Goal: Transaction & Acquisition: Download file/media

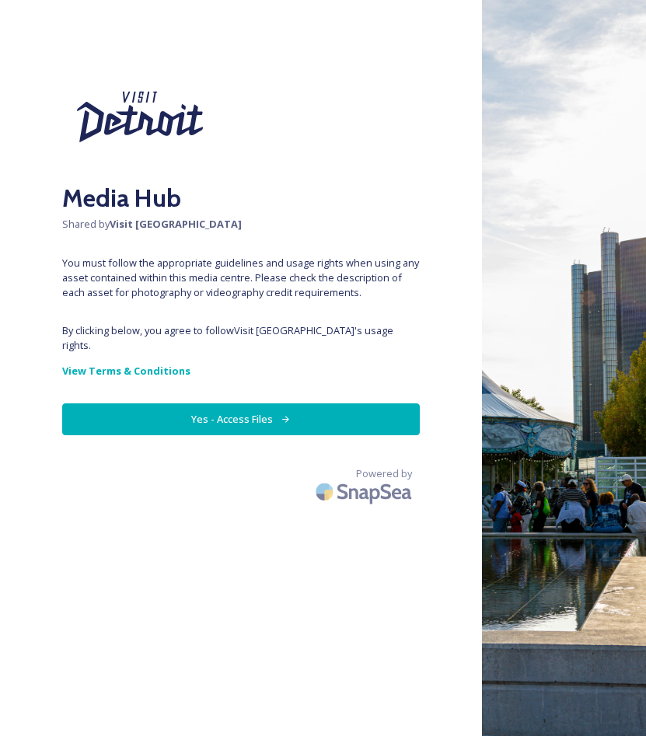
click at [243, 413] on button "Yes - Access Files" at bounding box center [241, 419] width 358 height 32
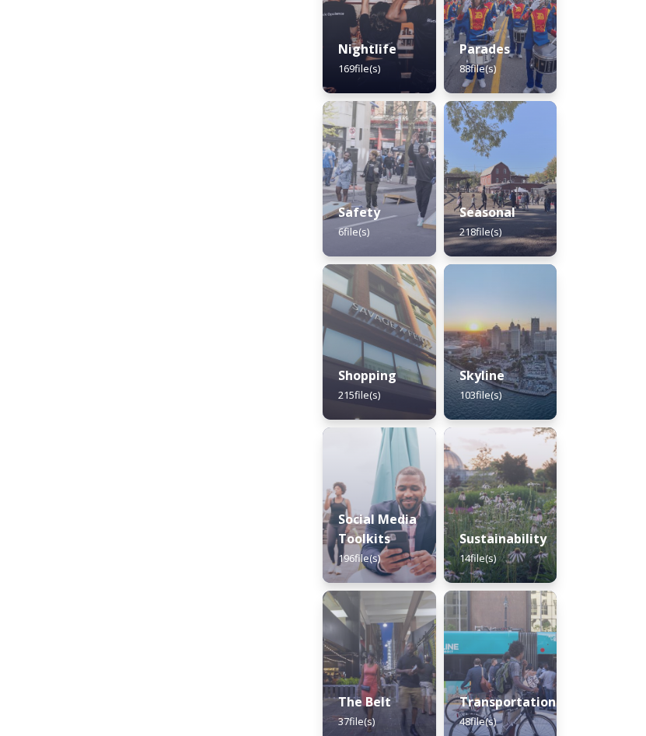
scroll to position [2039, 0]
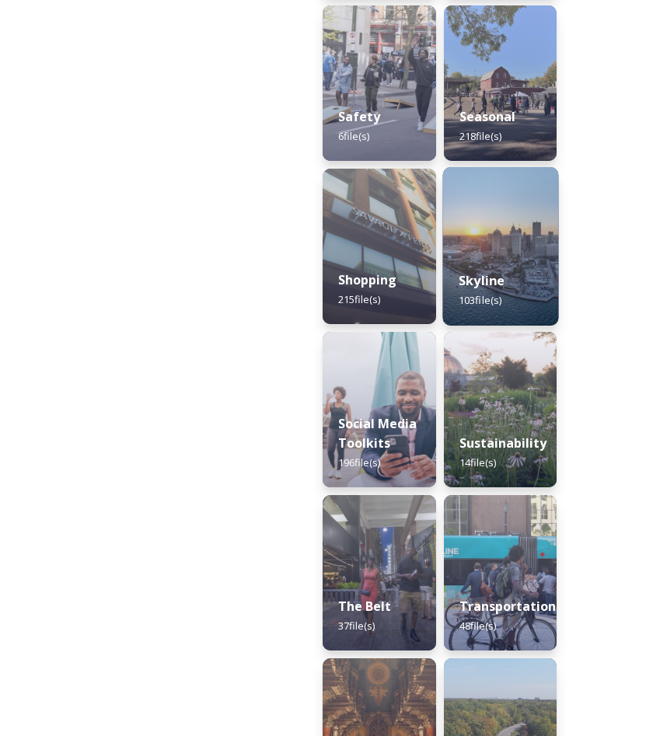
click at [502, 215] on img at bounding box center [499, 246] width 115 height 159
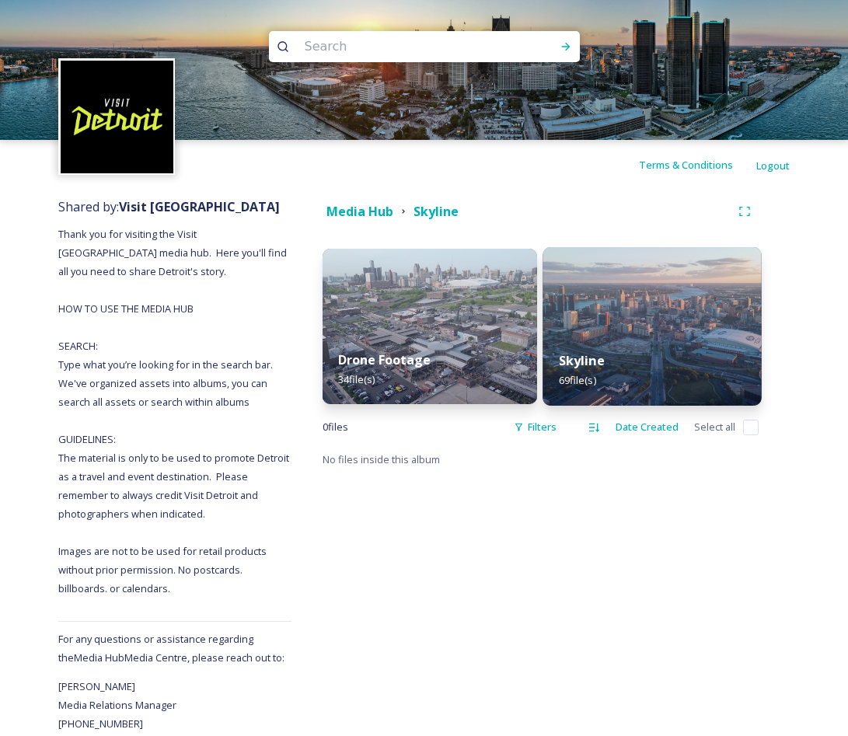
click at [545, 358] on div "Skyline 69 file(s)" at bounding box center [652, 370] width 218 height 71
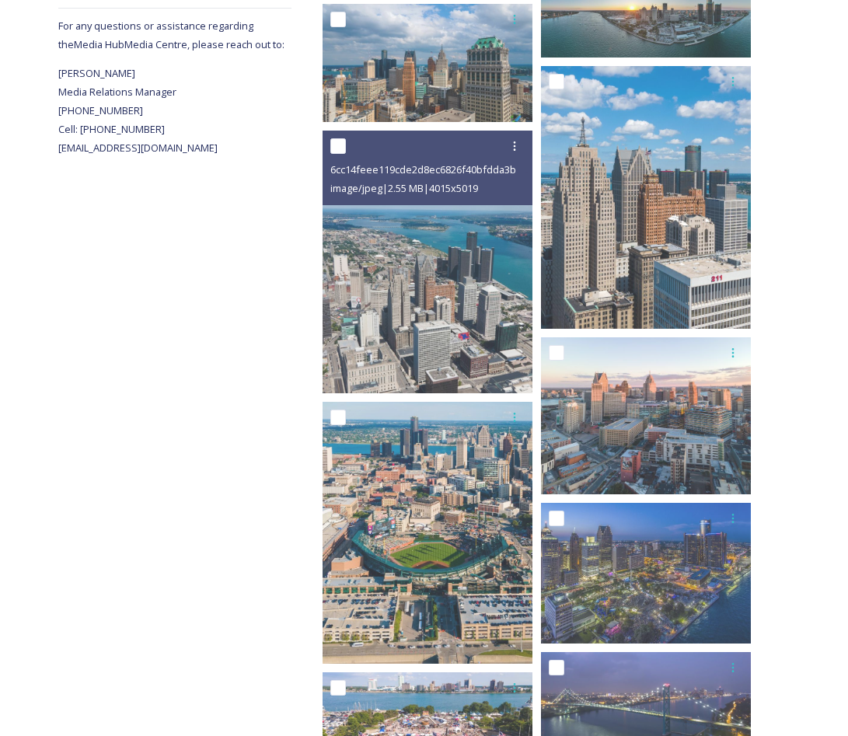
scroll to position [637, 0]
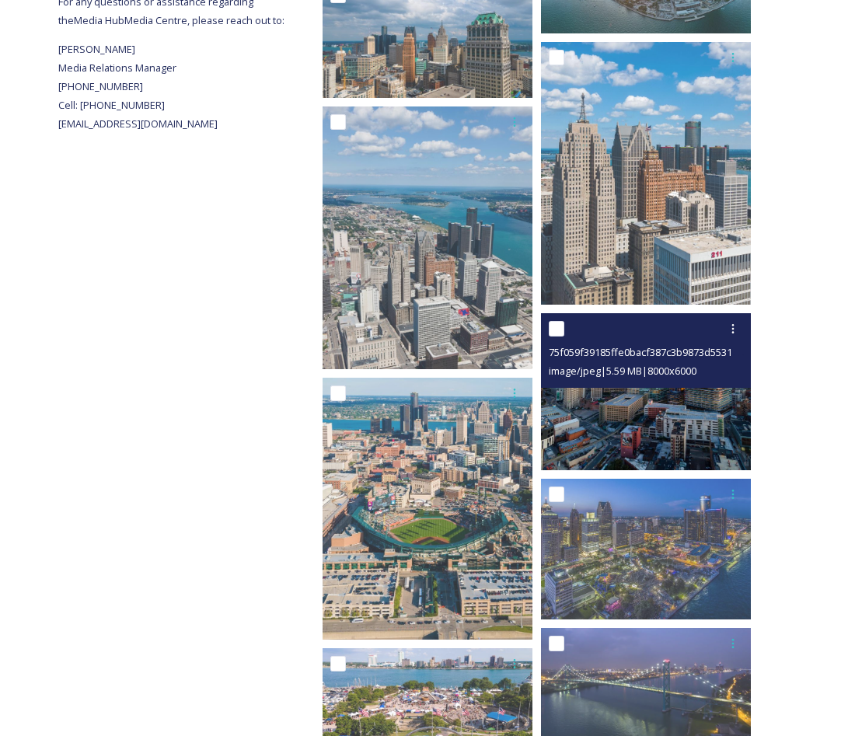
click at [545, 324] on input "checkbox" at bounding box center [557, 329] width 16 height 16
checkbox input "true"
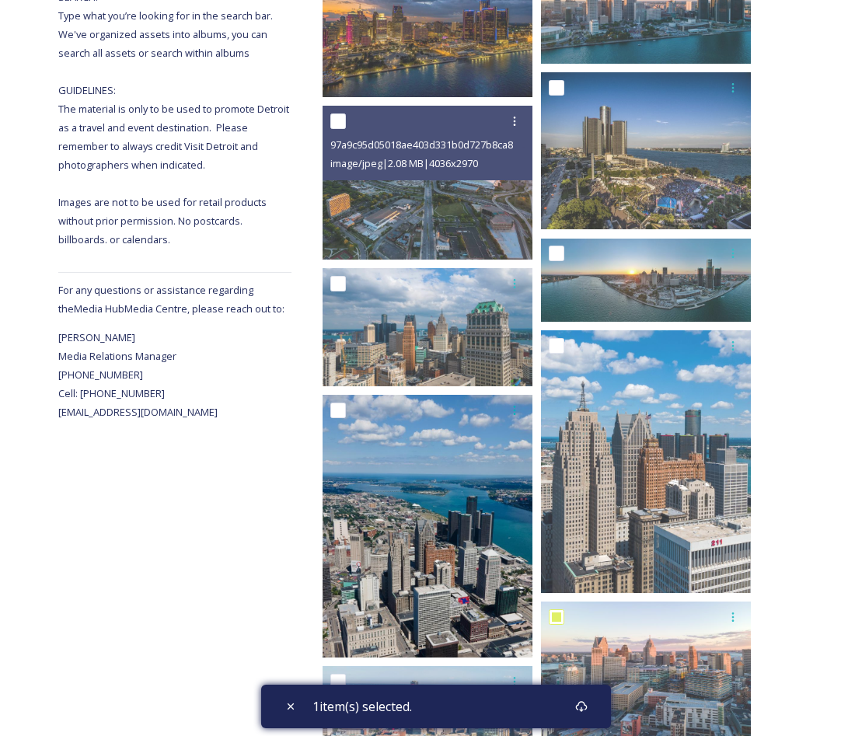
scroll to position [347, 0]
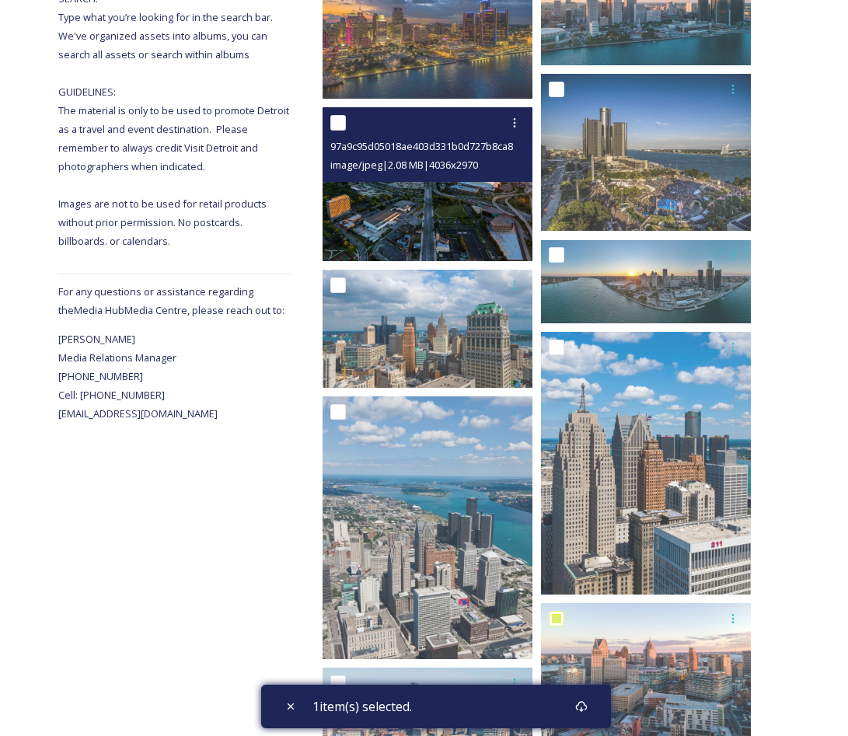
click at [330, 120] on input "checkbox" at bounding box center [338, 123] width 16 height 16
checkbox input "true"
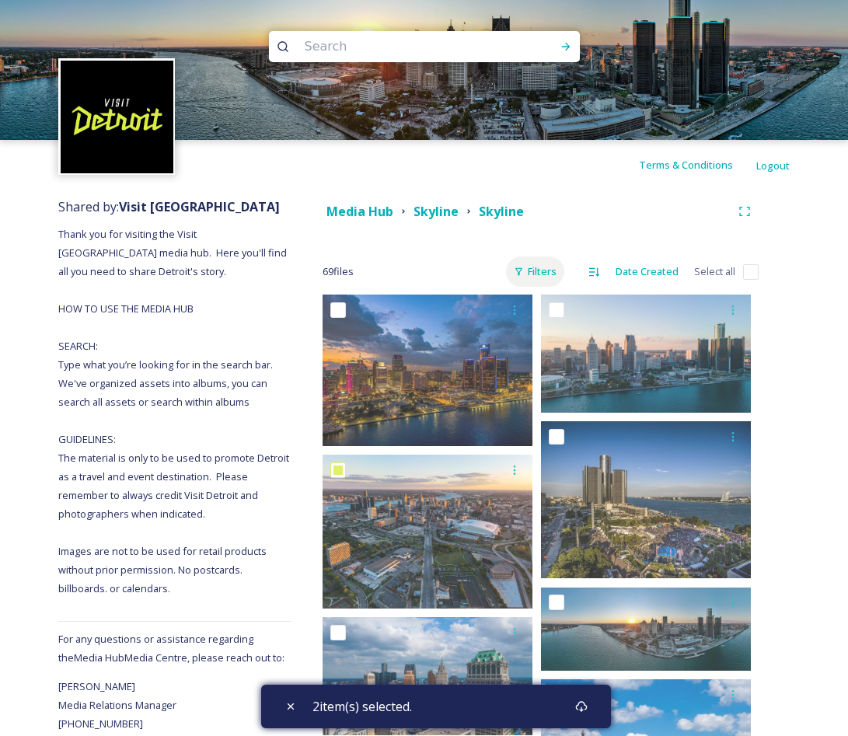
click at [545, 273] on div "Filters" at bounding box center [535, 271] width 58 height 30
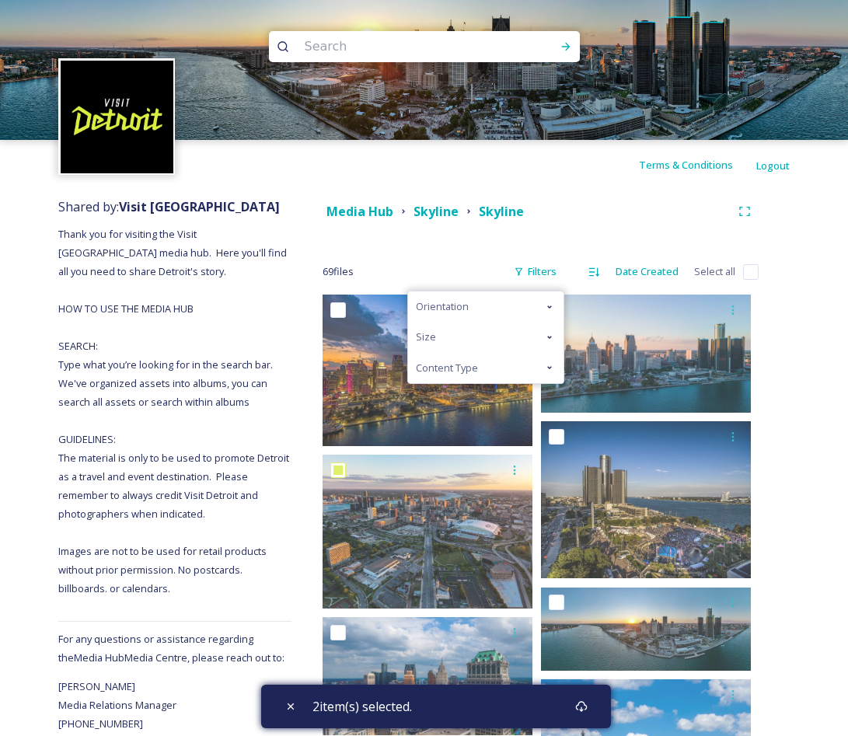
click at [545, 308] on icon at bounding box center [549, 306] width 5 height 3
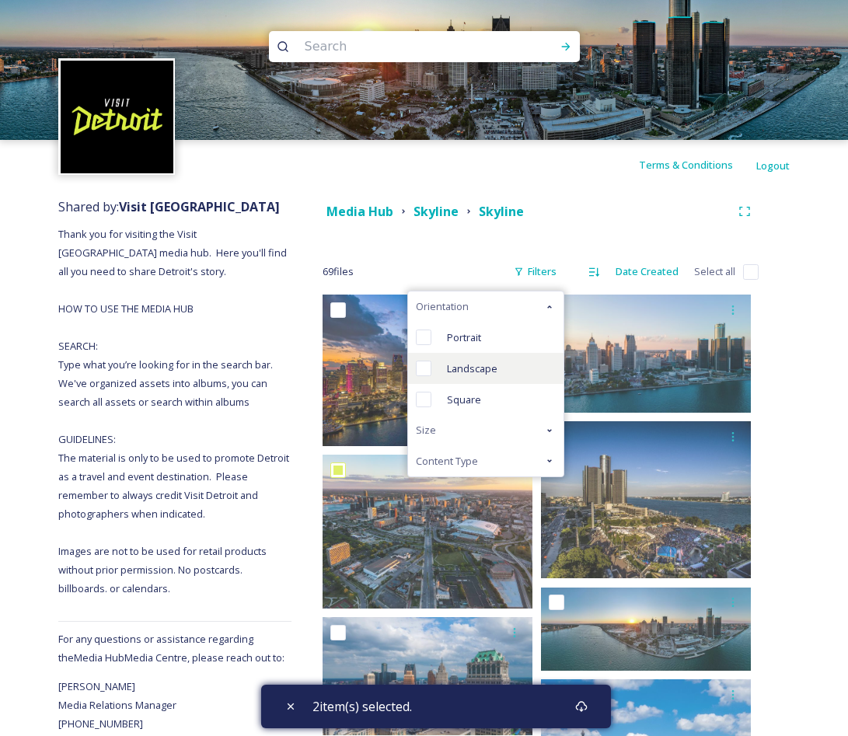
click at [487, 375] on span "Landscape" at bounding box center [472, 368] width 51 height 15
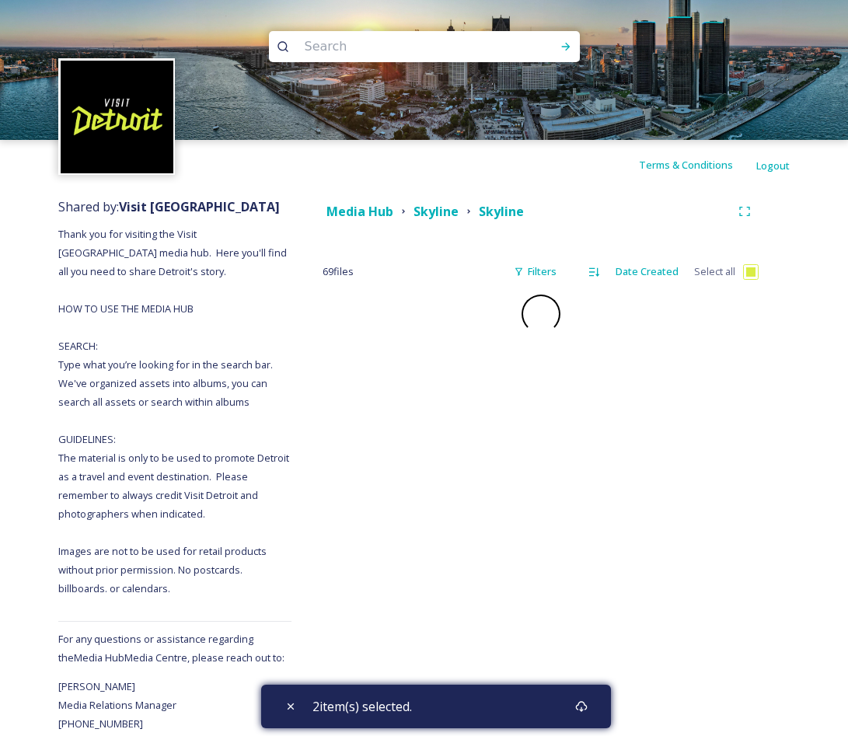
checkbox input "false"
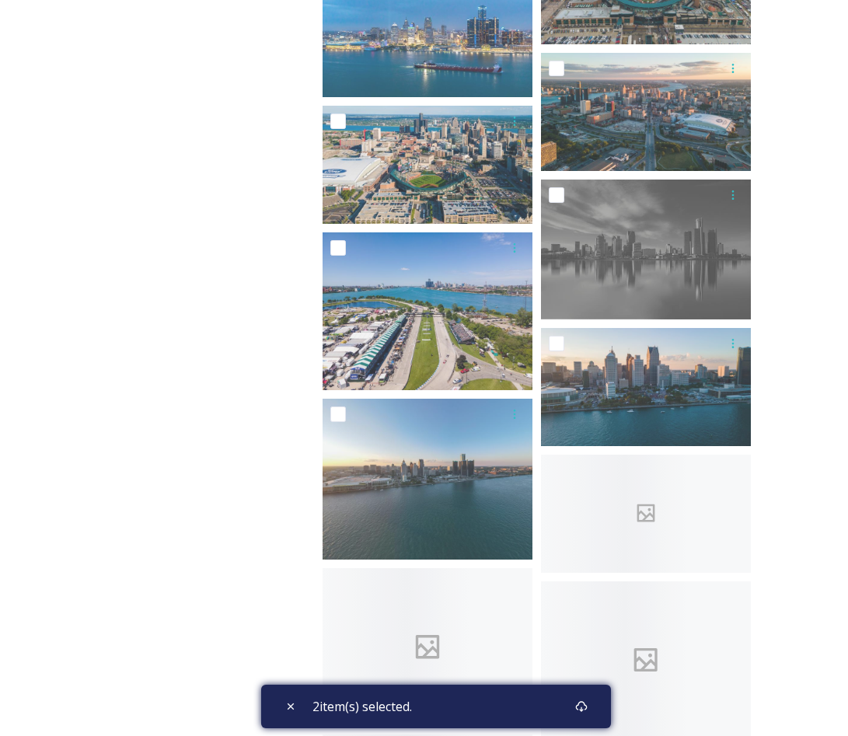
scroll to position [1370, 0]
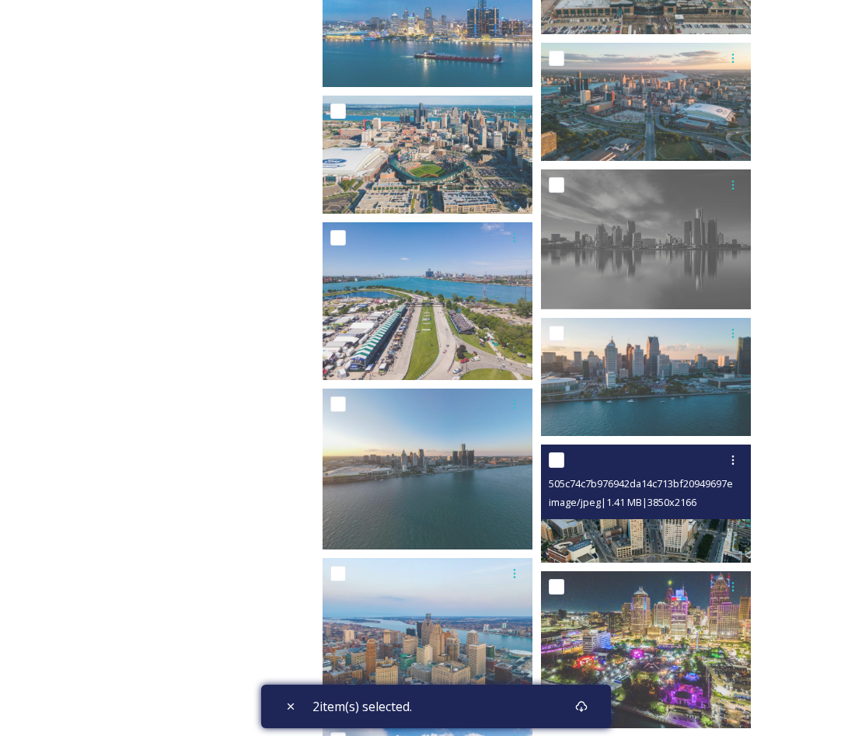
click at [545, 462] on input "checkbox" at bounding box center [557, 460] width 16 height 16
checkbox input "true"
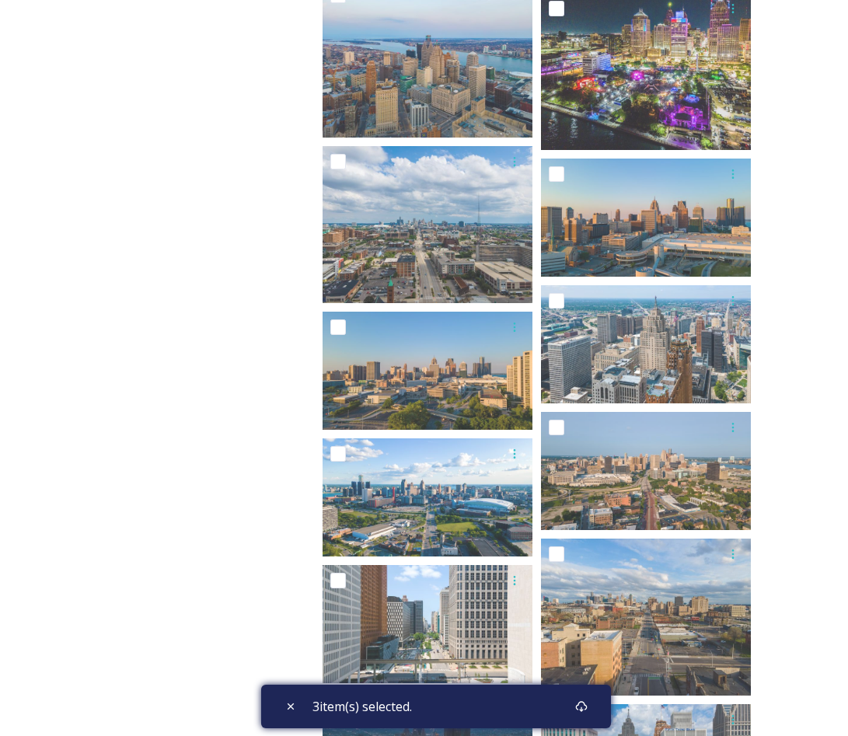
scroll to position [1949, 0]
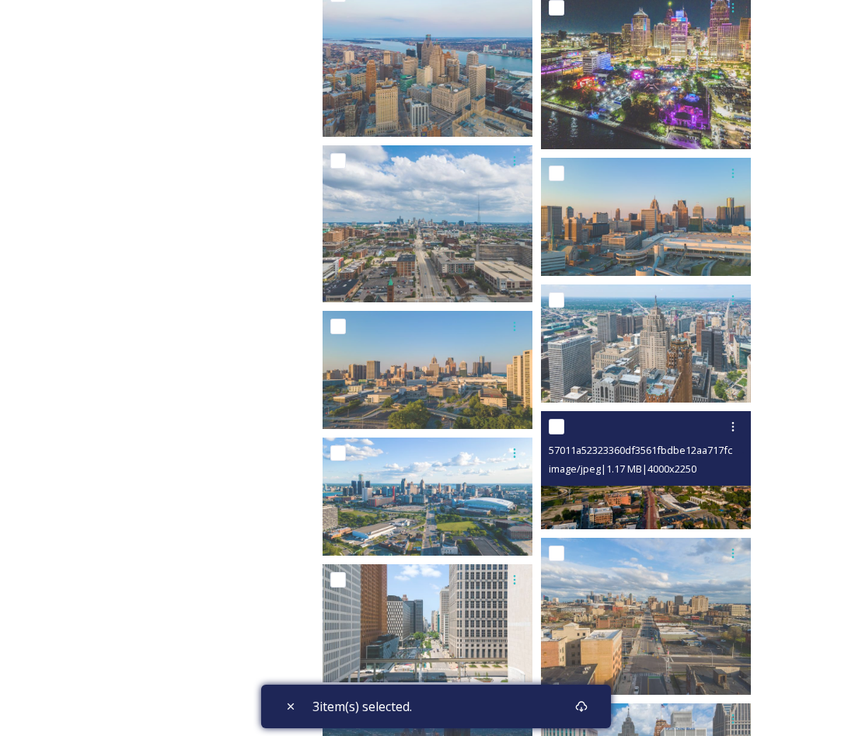
click at [545, 427] on input "checkbox" at bounding box center [557, 427] width 16 height 16
checkbox input "true"
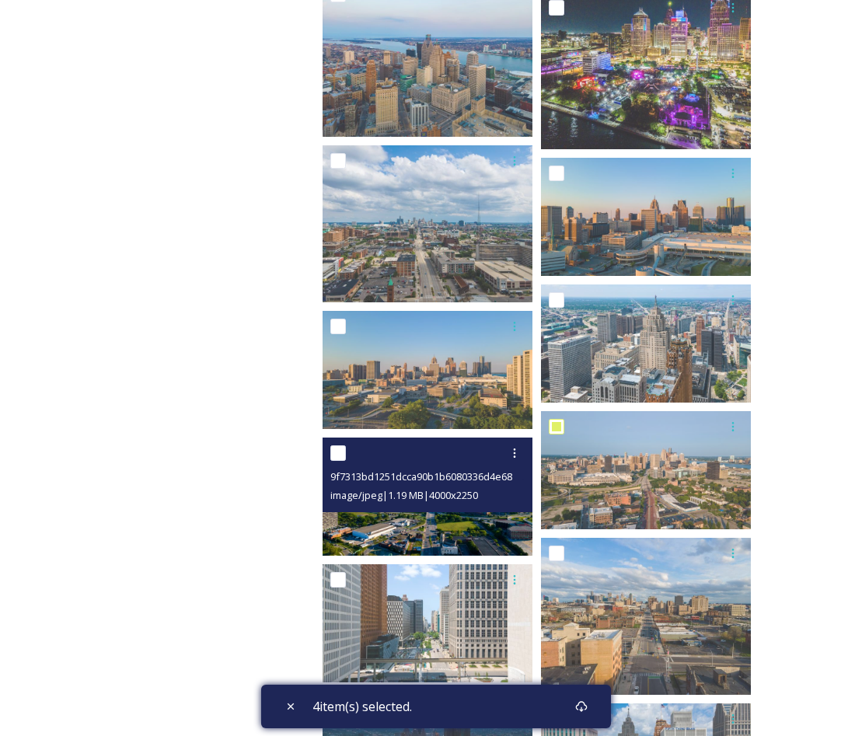
click at [328, 452] on div "9f7313bd1251dcca90b1b6080336d4e681261e85a489fff7377102f76a5144c7.jpg image/jpeg…" at bounding box center [428, 475] width 210 height 75
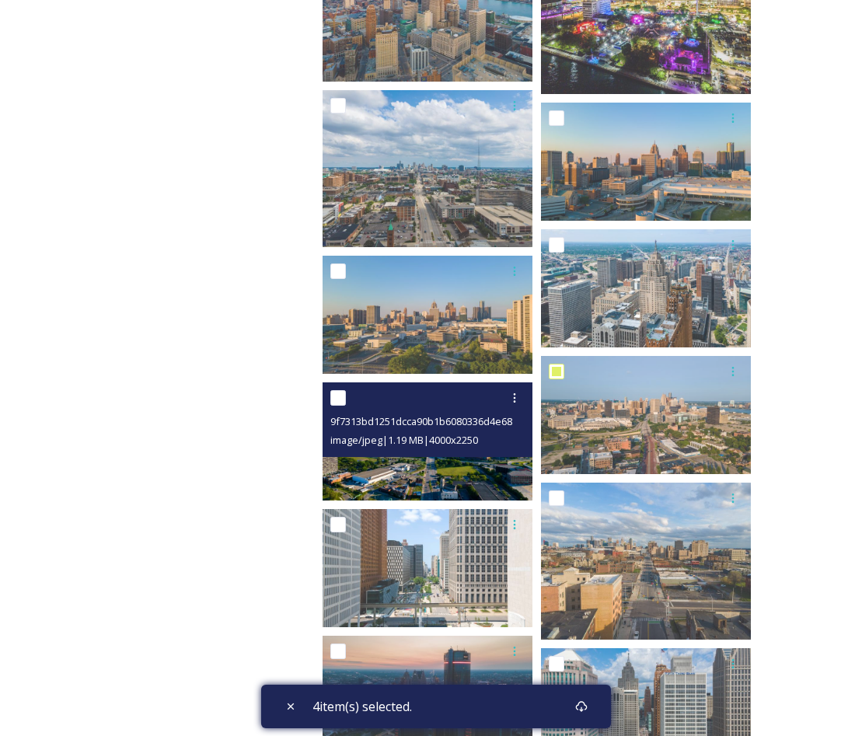
scroll to position [2000, 0]
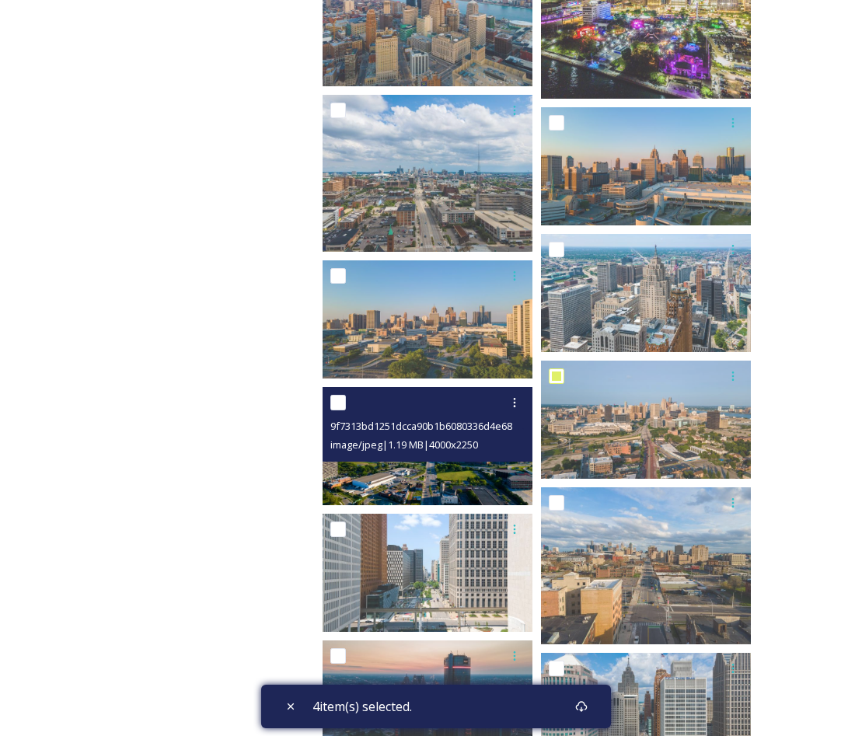
click at [340, 399] on input "checkbox" at bounding box center [338, 403] width 16 height 16
checkbox input "true"
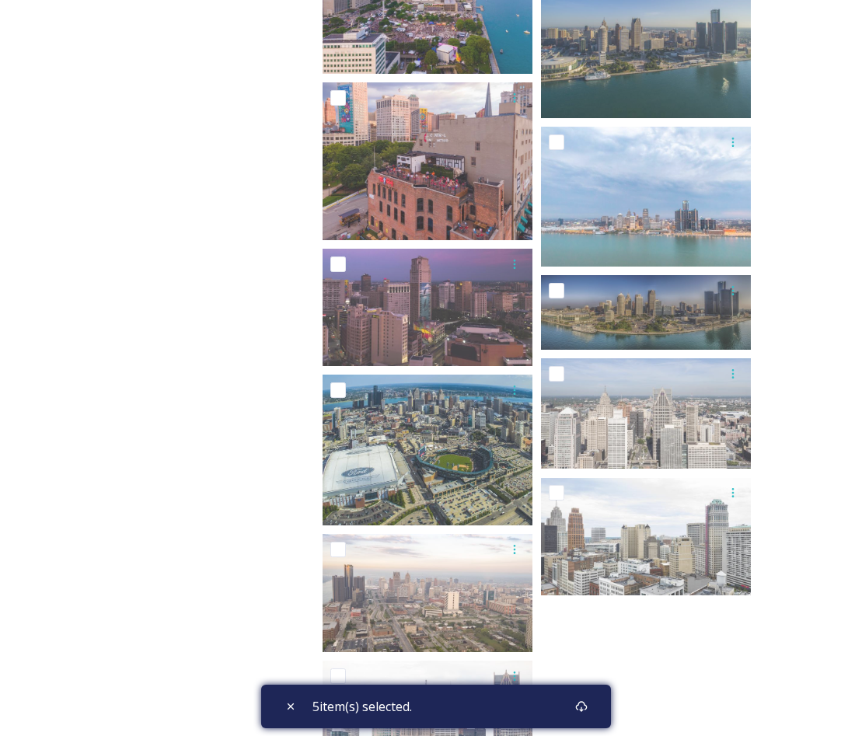
scroll to position [2853, 0]
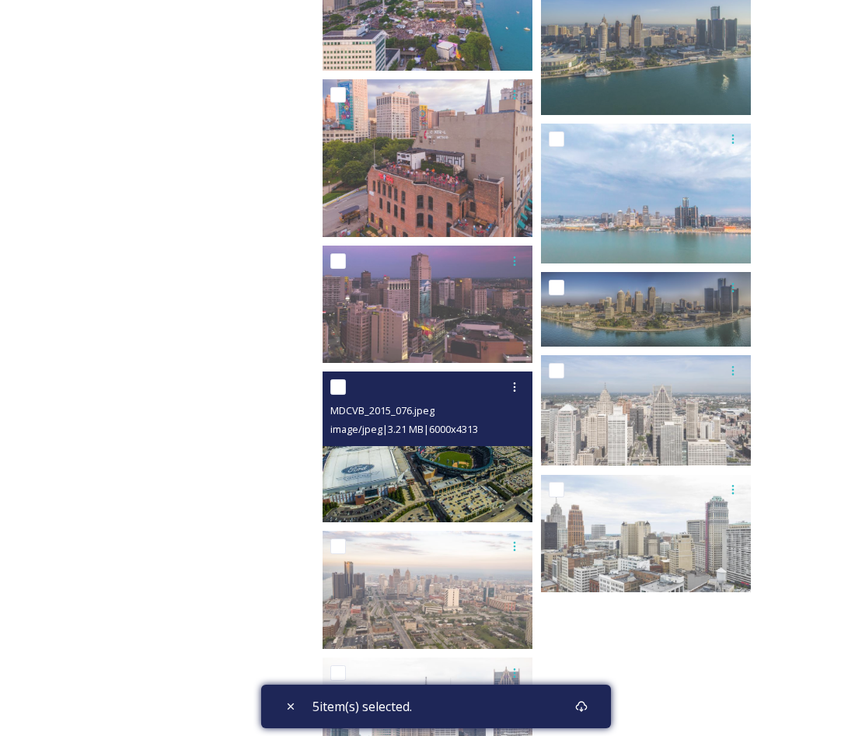
click at [334, 384] on input "checkbox" at bounding box center [338, 387] width 16 height 16
checkbox input "true"
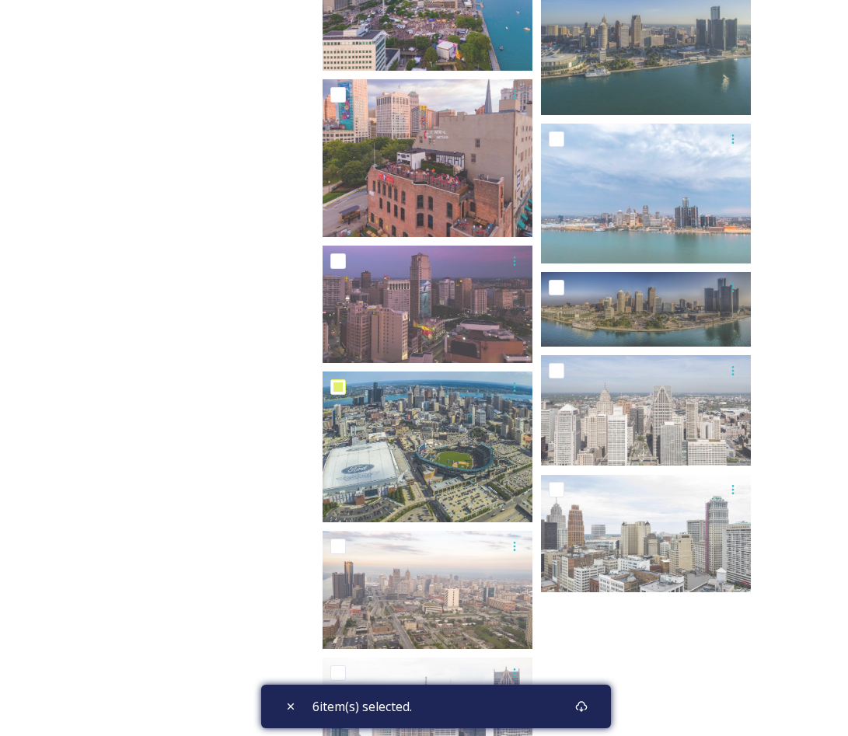
scroll to position [2949, 0]
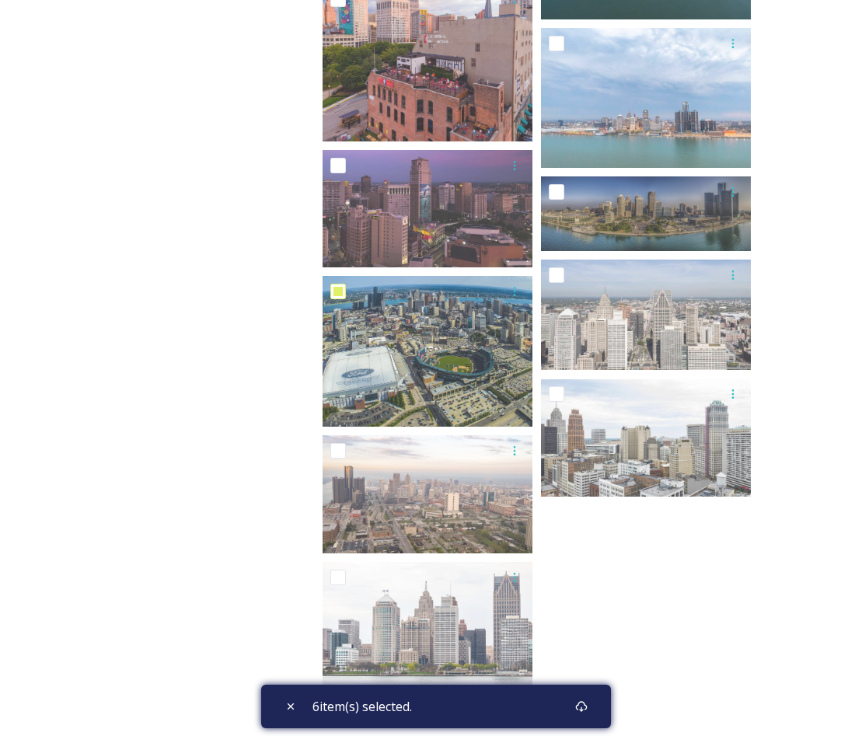
click at [469, 709] on div "6 item(s) selected." at bounding box center [436, 707] width 350 height 44
click at [545, 717] on div "Download" at bounding box center [581, 707] width 28 height 28
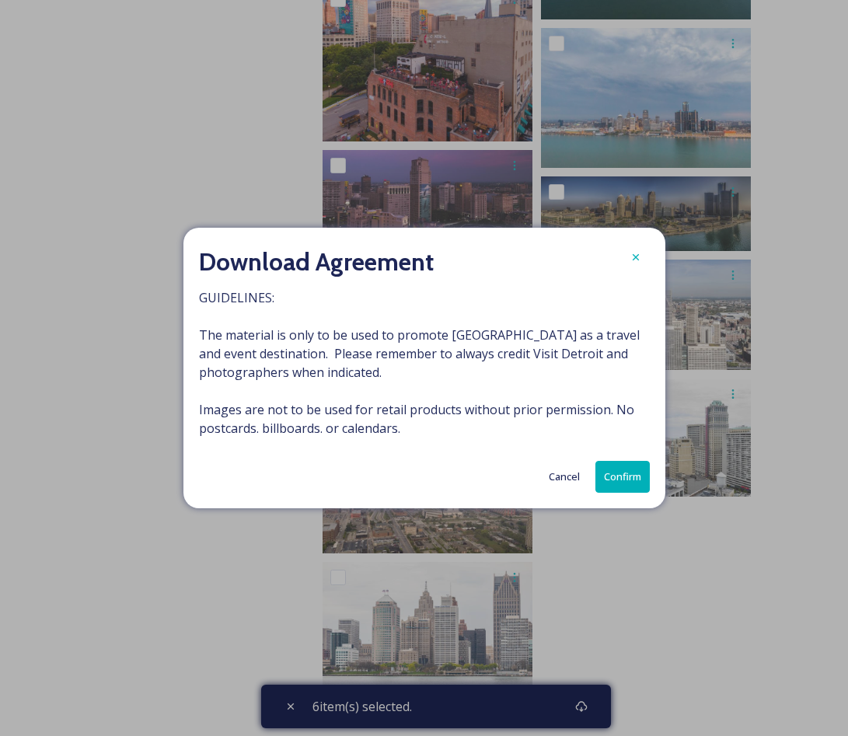
click at [545, 482] on button "Confirm" at bounding box center [622, 477] width 54 height 32
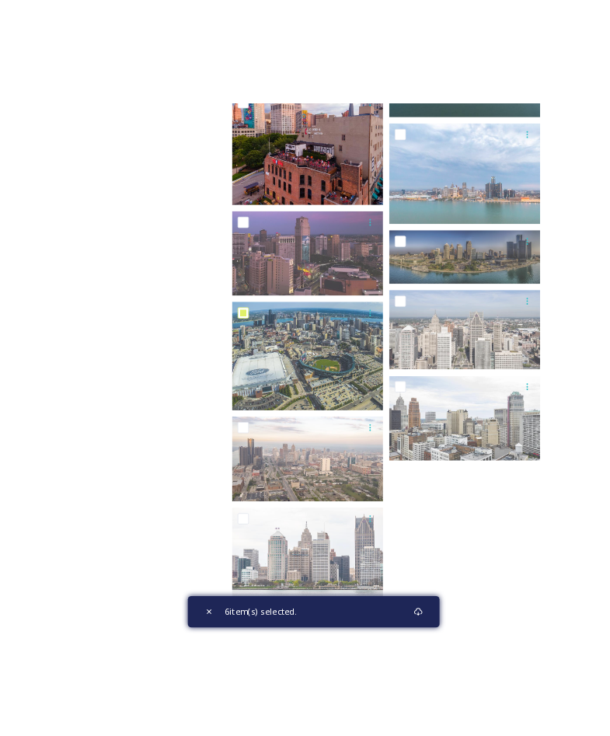
scroll to position [1462, 0]
